Goal: Task Accomplishment & Management: Manage account settings

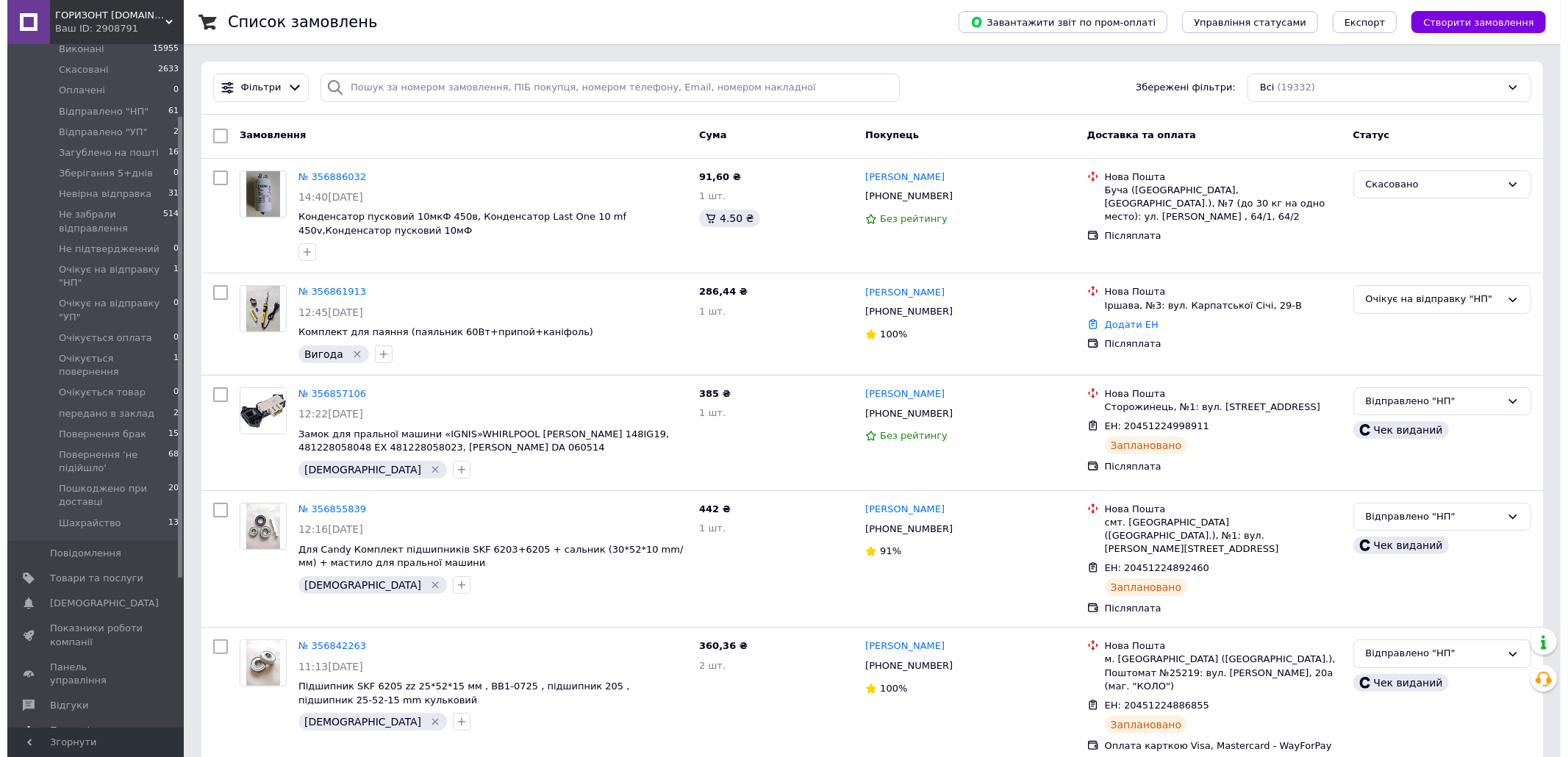
scroll to position [196, 0]
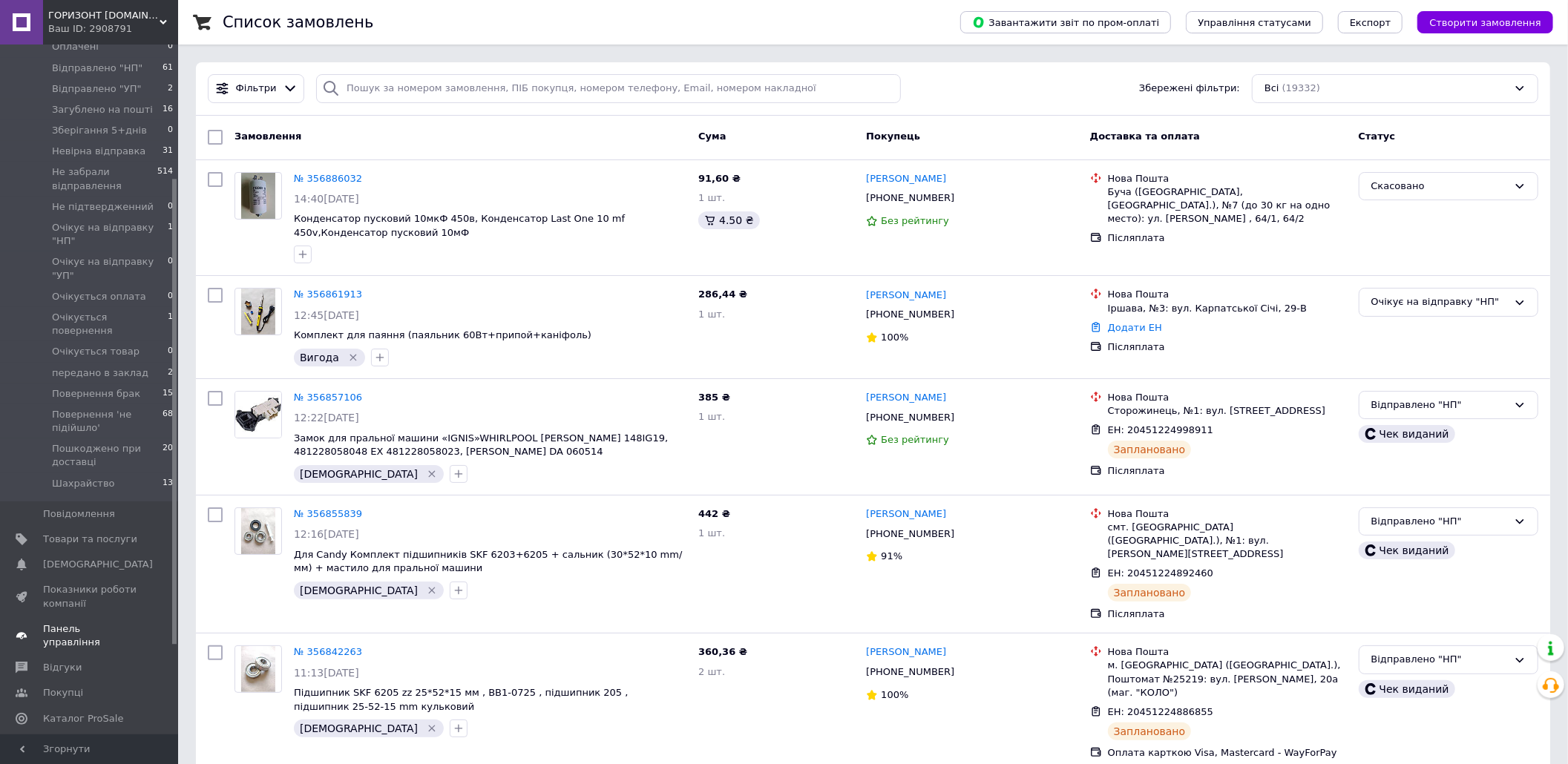
click at [118, 622] on span "Панель управління" at bounding box center [90, 635] width 94 height 26
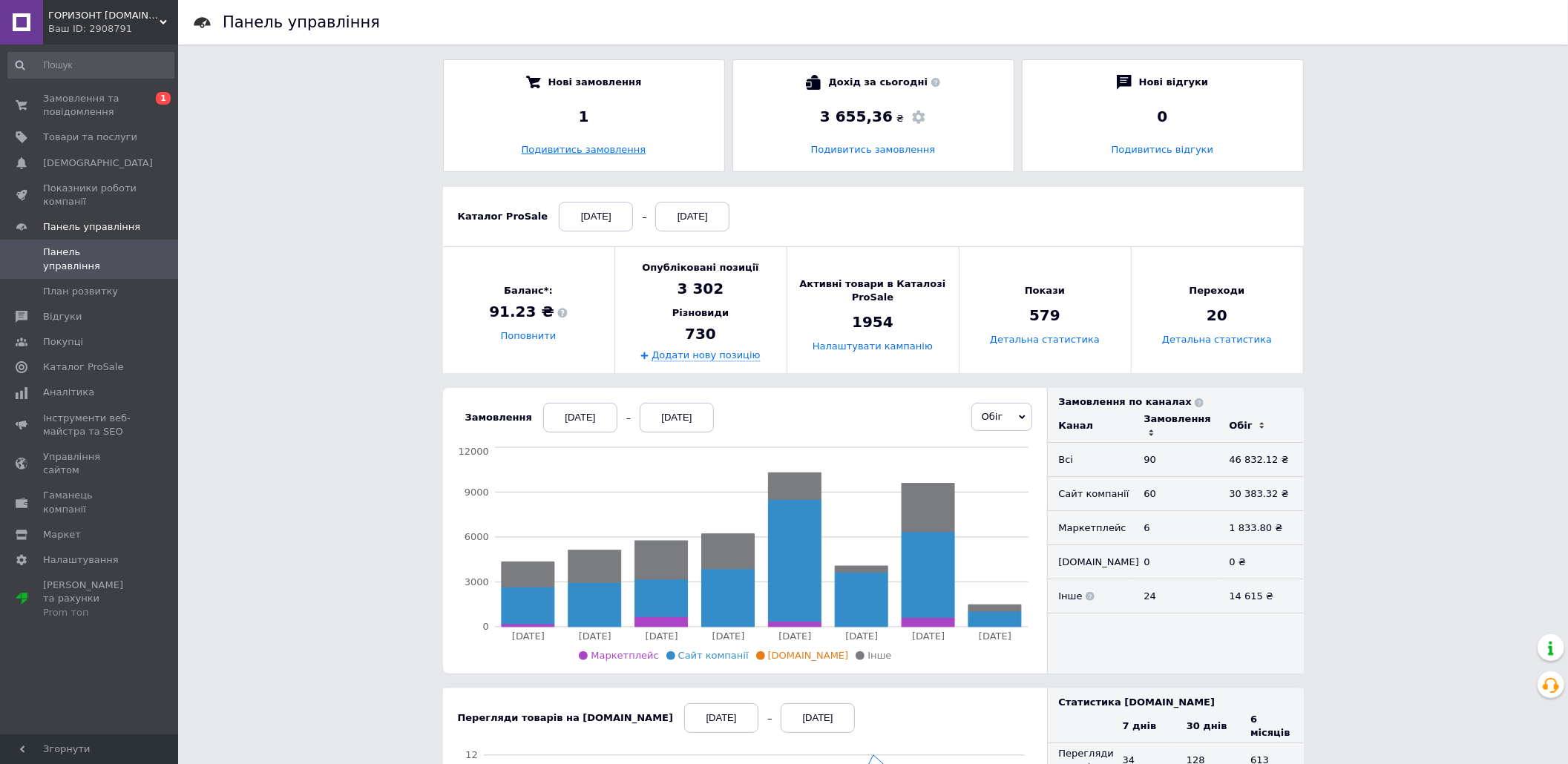
click at [629, 153] on link "Подивитись замовлення" at bounding box center [583, 149] width 124 height 11
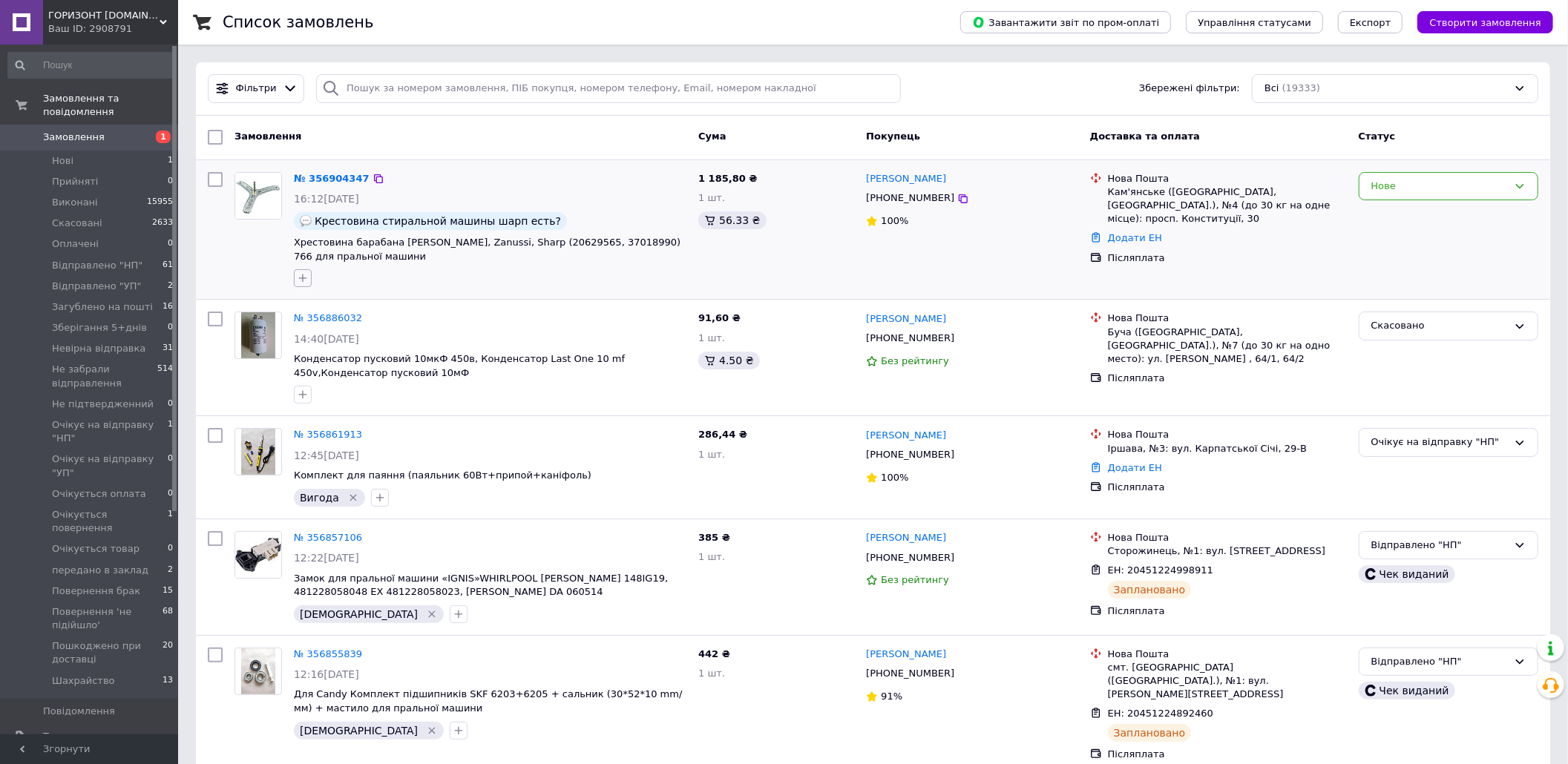
click at [301, 277] on icon "button" at bounding box center [303, 278] width 12 height 12
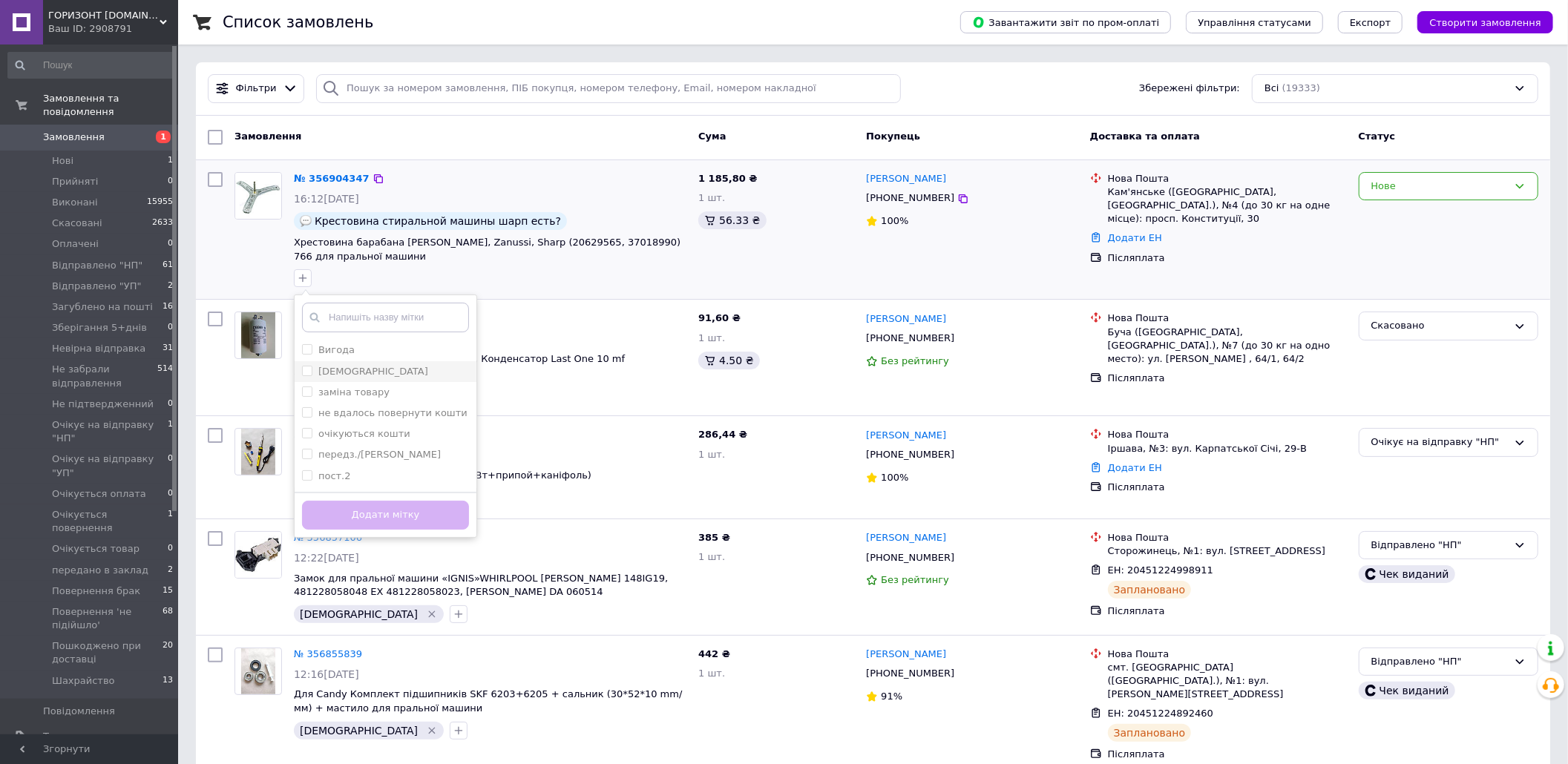
click at [342, 368] on label "[DEMOGRAPHIC_DATA]" at bounding box center [373, 371] width 110 height 11
checkbox input "true"
click at [363, 505] on button "Додати мітку" at bounding box center [386, 515] width 167 height 29
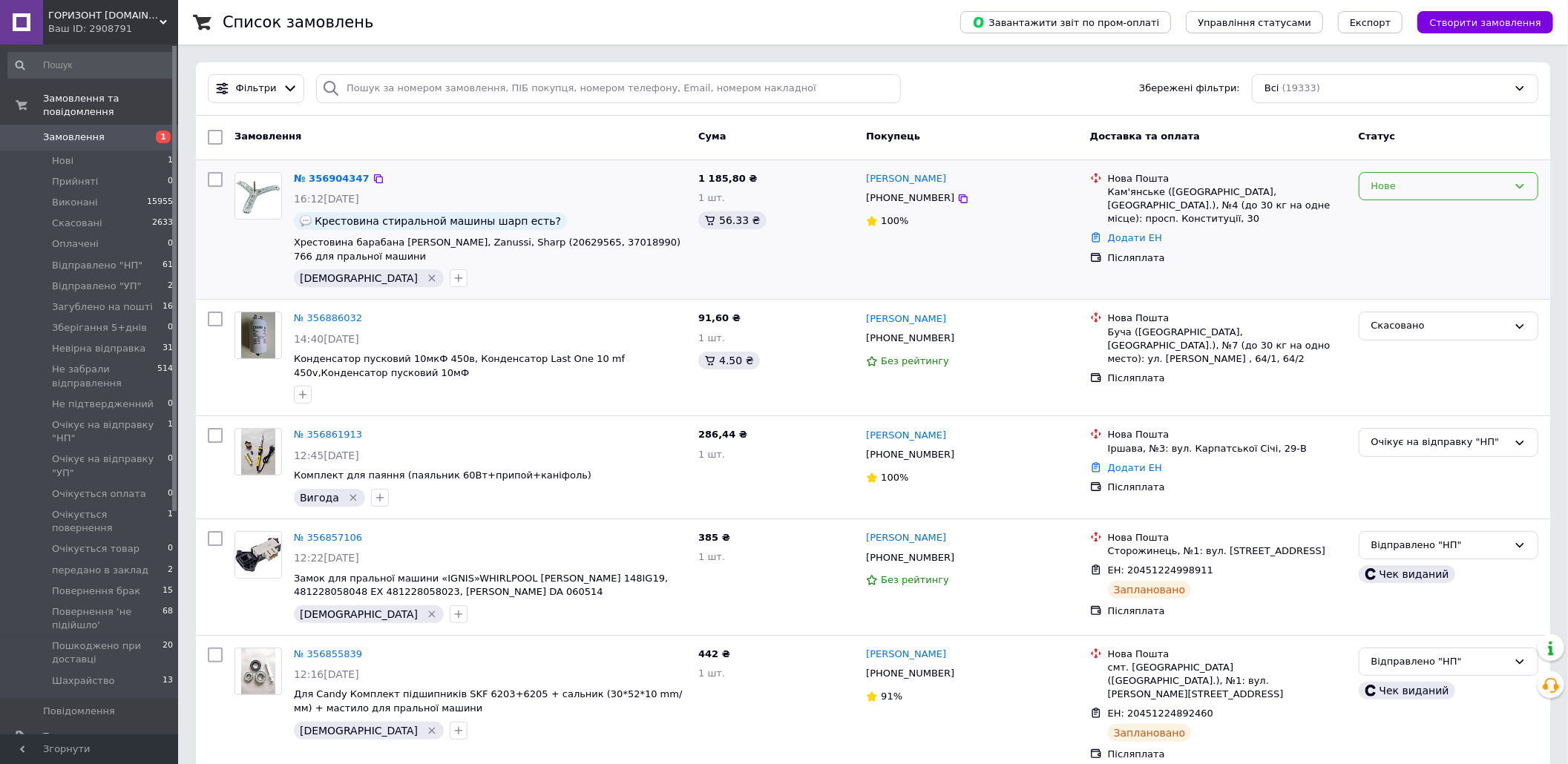
click at [1462, 185] on div "Нове" at bounding box center [1439, 186] width 136 height 16
click at [1309, 246] on div "Додати ЕН" at bounding box center [1227, 238] width 245 height 20
click at [1507, 185] on div "Нове" at bounding box center [1439, 186] width 136 height 16
click at [1455, 262] on li "Скасовано" at bounding box center [1449, 271] width 178 height 27
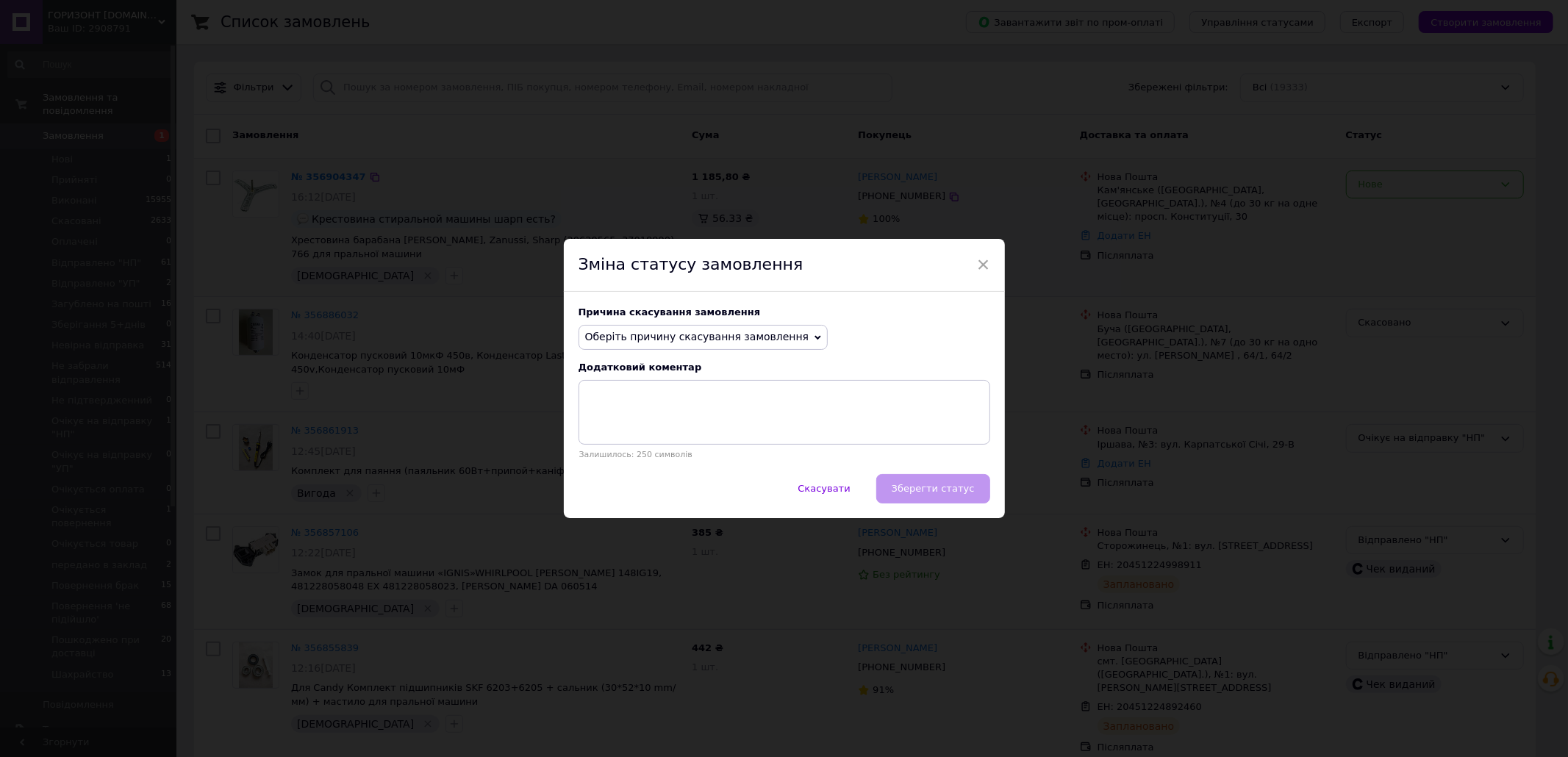
click at [737, 343] on span "Оберіть причину скасування замовлення" at bounding box center [697, 337] width 224 height 12
click at [686, 424] on li "На прохання покупця" at bounding box center [703, 428] width 249 height 21
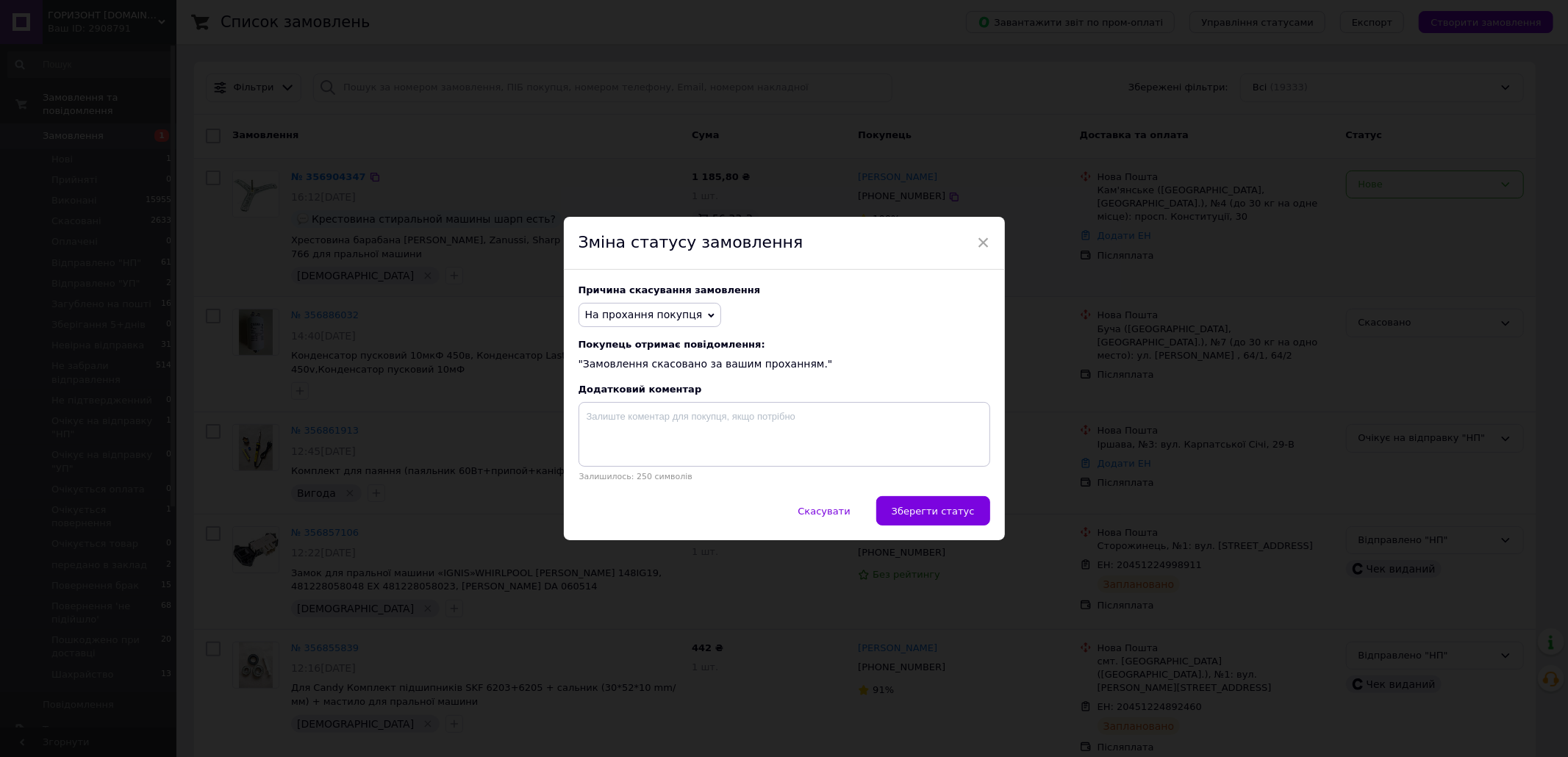
click at [930, 524] on button "Зберегти статус" at bounding box center [933, 511] width 114 height 29
